Goal: Navigation & Orientation: Find specific page/section

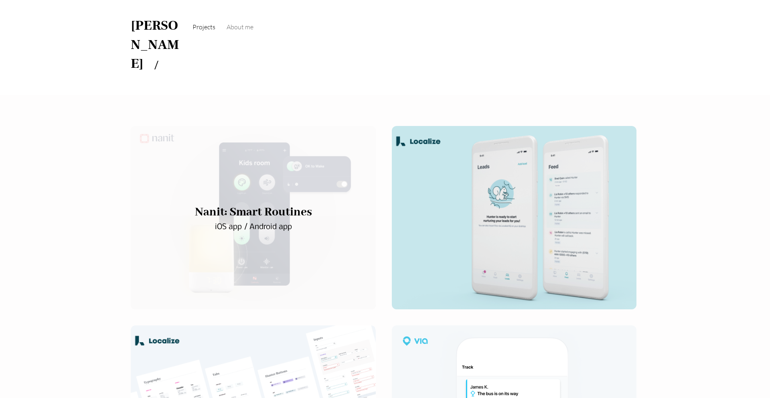
click at [251, 126] on div "main content" at bounding box center [253, 218] width 245 height 184
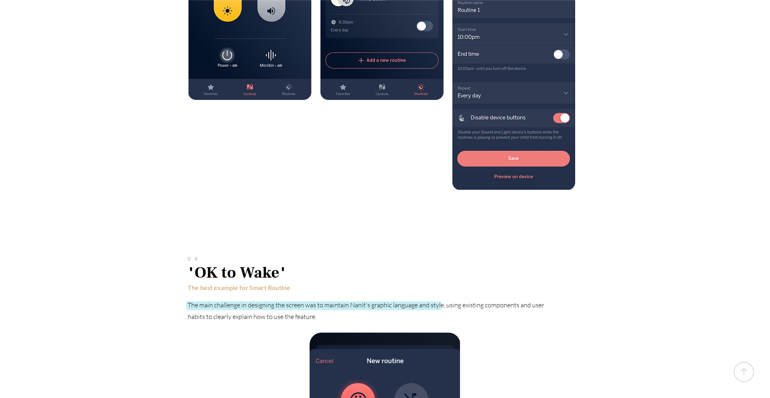
scroll to position [2985, 0]
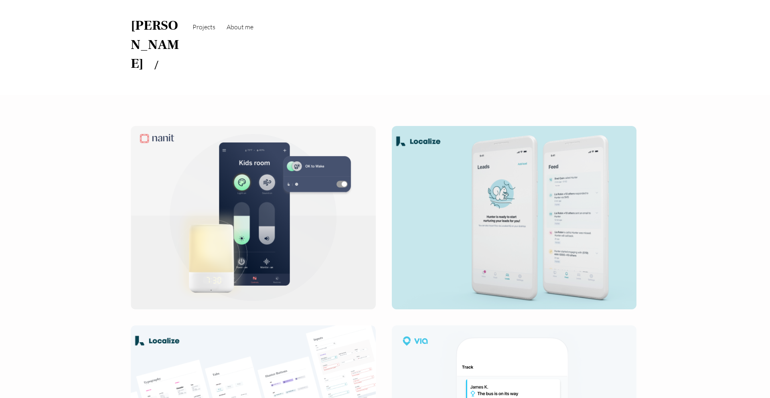
click at [240, 29] on span "About me" at bounding box center [240, 27] width 27 height 8
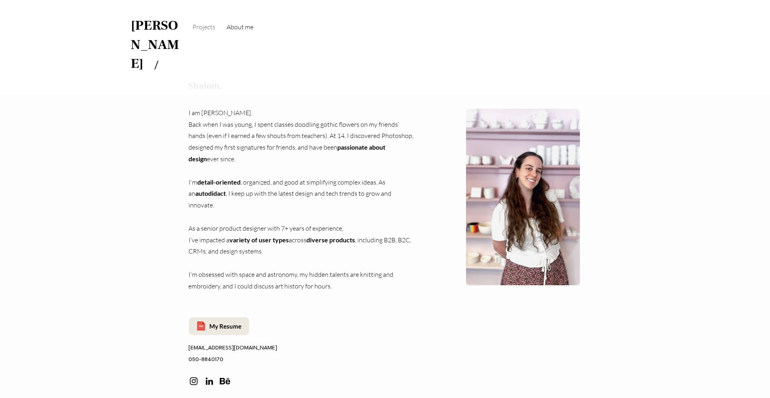
scroll to position [68, 0]
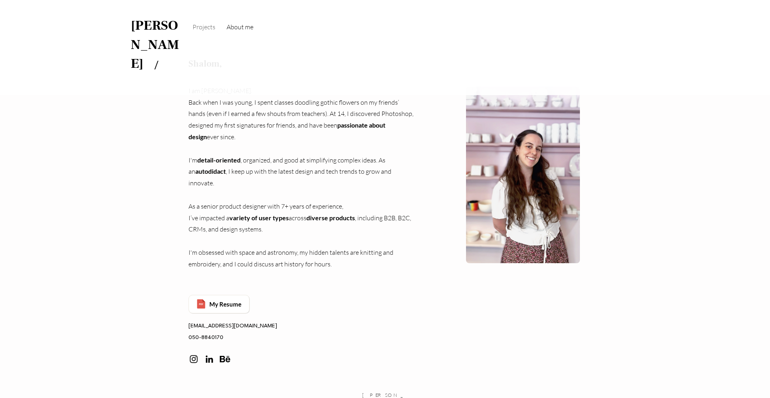
click at [233, 295] on span "My Resume" at bounding box center [219, 304] width 60 height 18
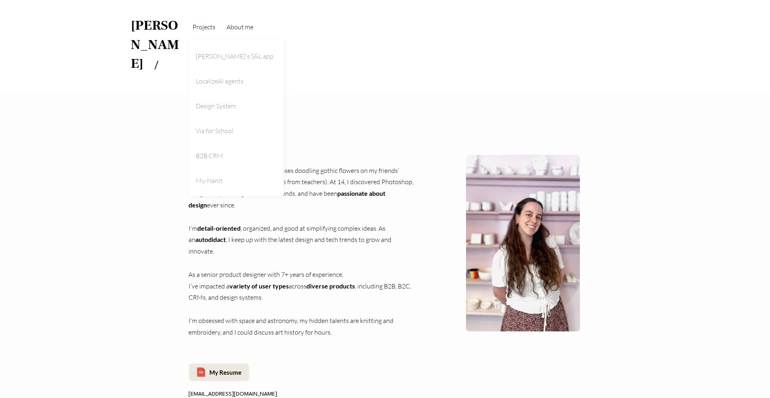
click at [213, 30] on span "Projects" at bounding box center [204, 27] width 23 height 8
